Goal: Check status: Check status

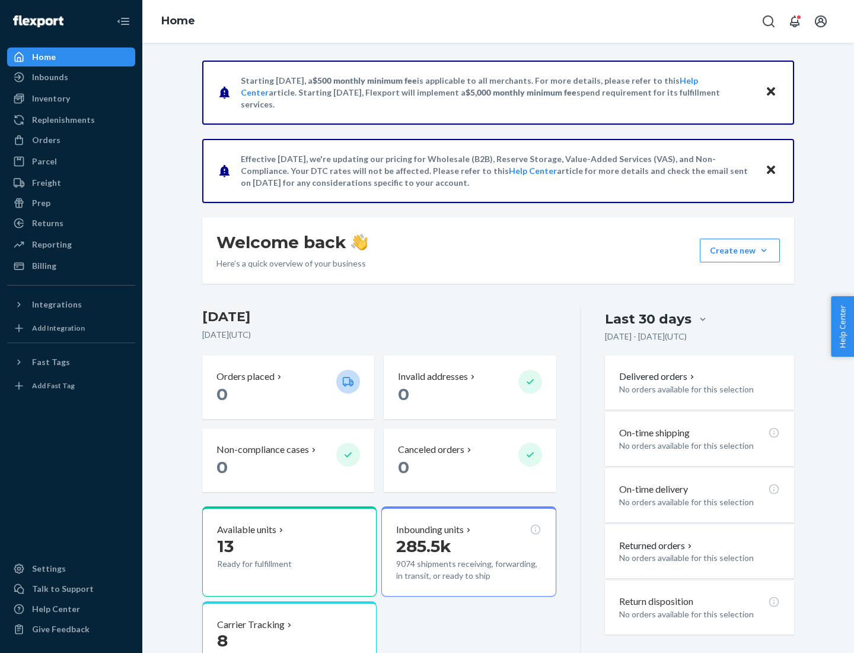
click at [764, 250] on button "Create new Create new inbound Create new order Create new product" at bounding box center [740, 250] width 80 height 24
click at [49, 77] on div "Inbounds" at bounding box center [50, 77] width 36 height 12
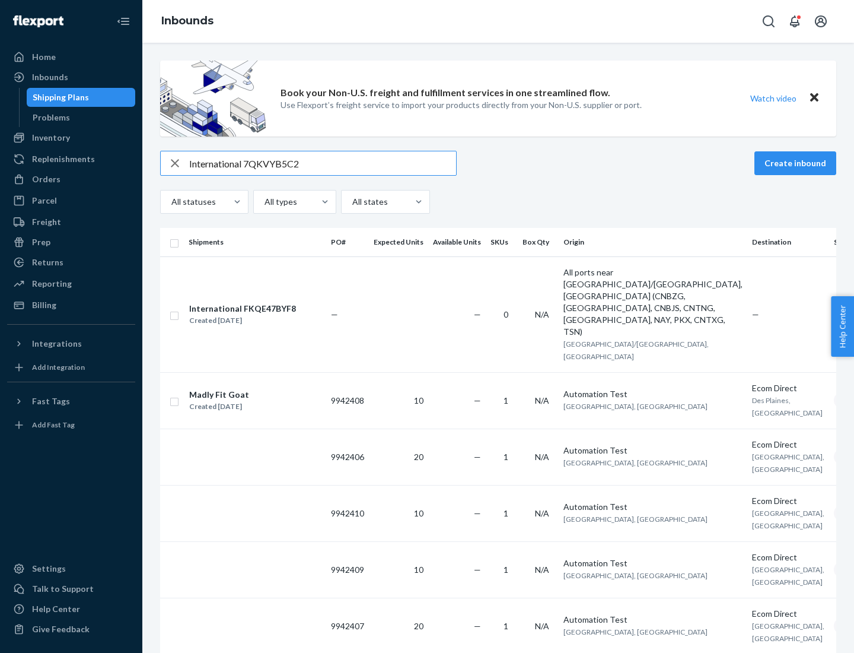
type input "International 7QKVYB5C29"
click at [263, 314] on div "Created [DATE]" at bounding box center [242, 320] width 107 height 12
